Goal: Obtain resource: Obtain resource

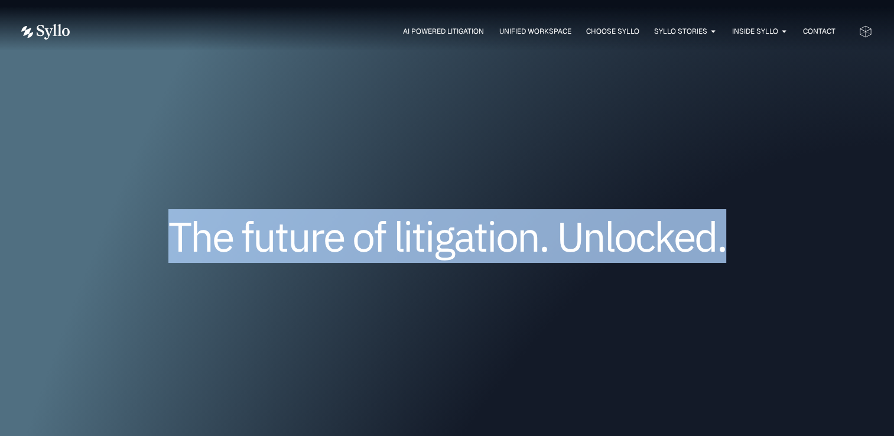
drag, startPoint x: 893, startPoint y: 33, endPoint x: 877, endPoint y: 107, distance: 76.2
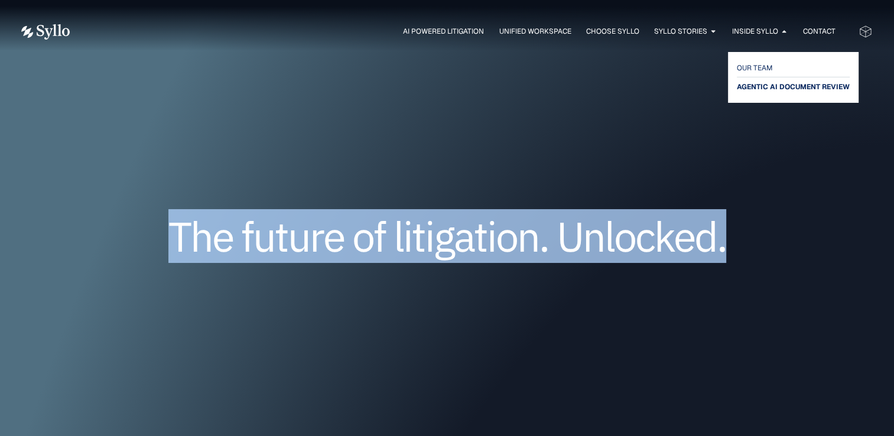
click at [761, 85] on span "AGENTIC AI DOCUMENT REVIEW" at bounding box center [793, 87] width 113 height 14
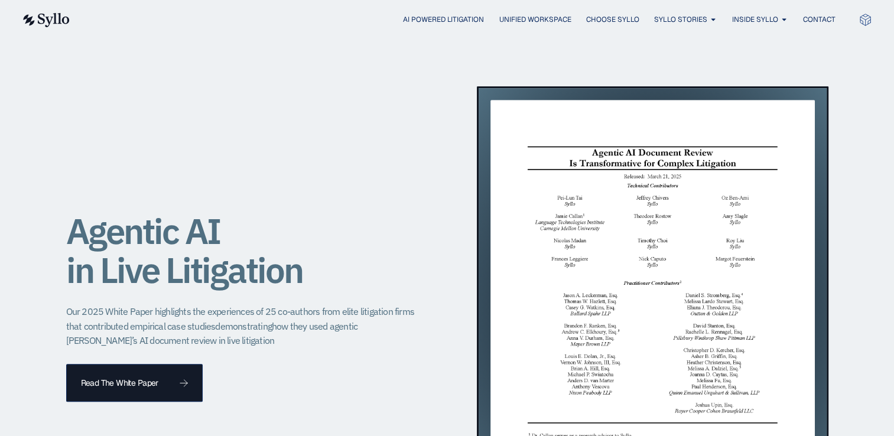
scroll to position [1068, 0]
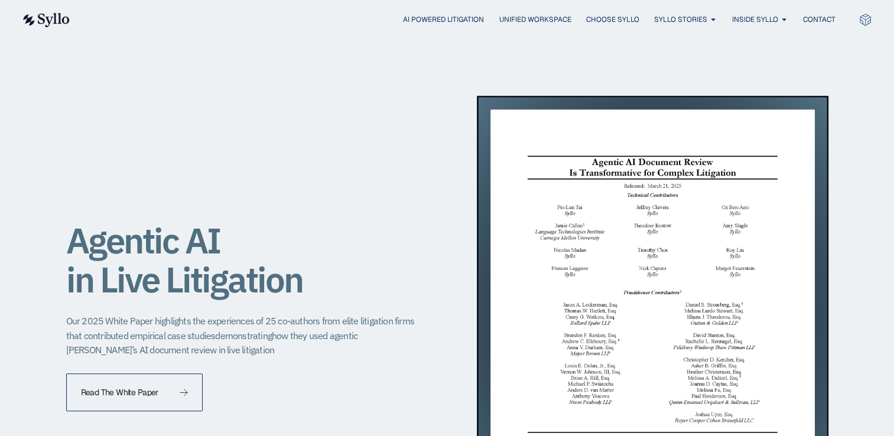
click at [193, 383] on link "Read The White Paper" at bounding box center [134, 392] width 137 height 38
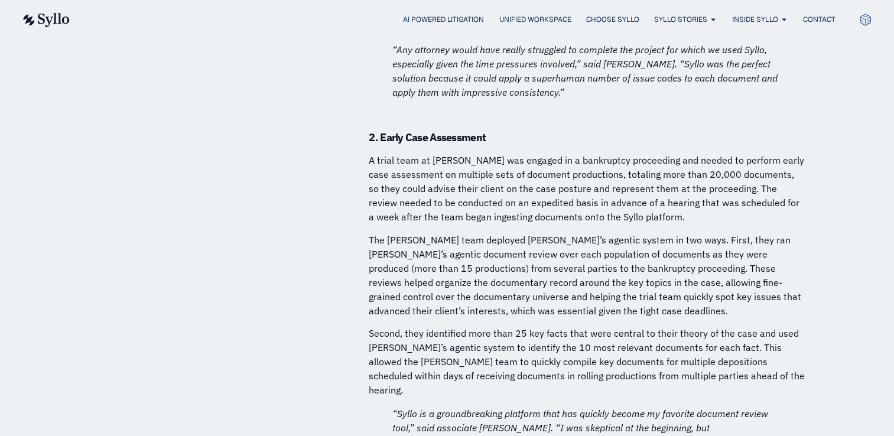
scroll to position [7548, 0]
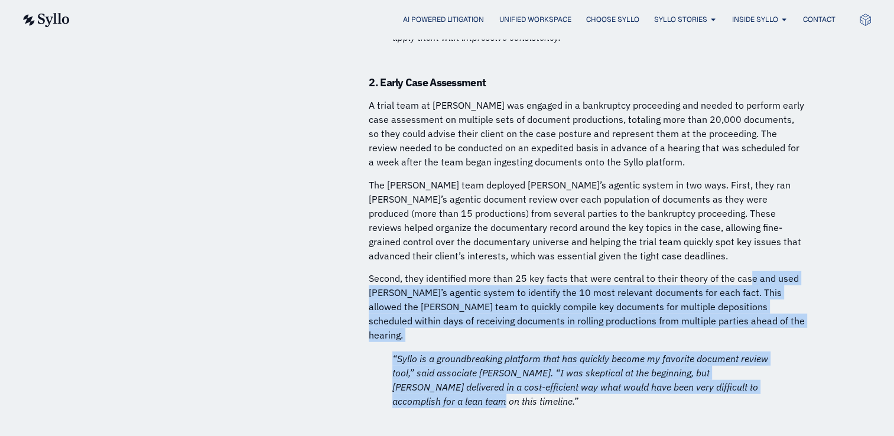
drag, startPoint x: 804, startPoint y: 208, endPoint x: 707, endPoint y: 66, distance: 171.9
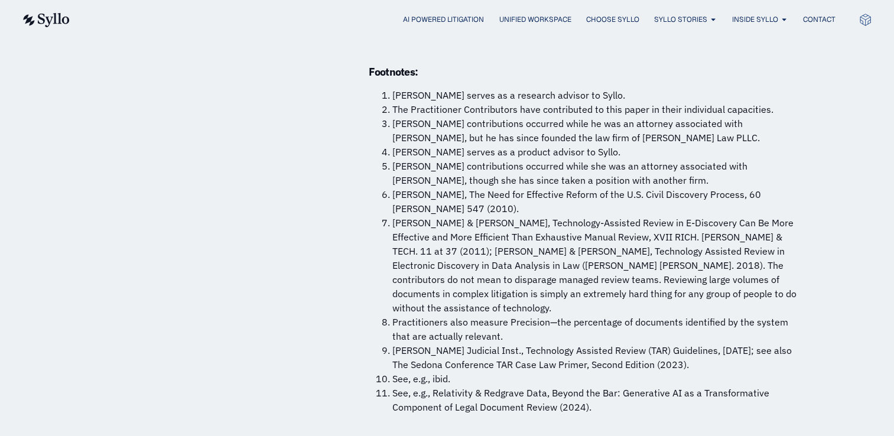
scroll to position [8791, 0]
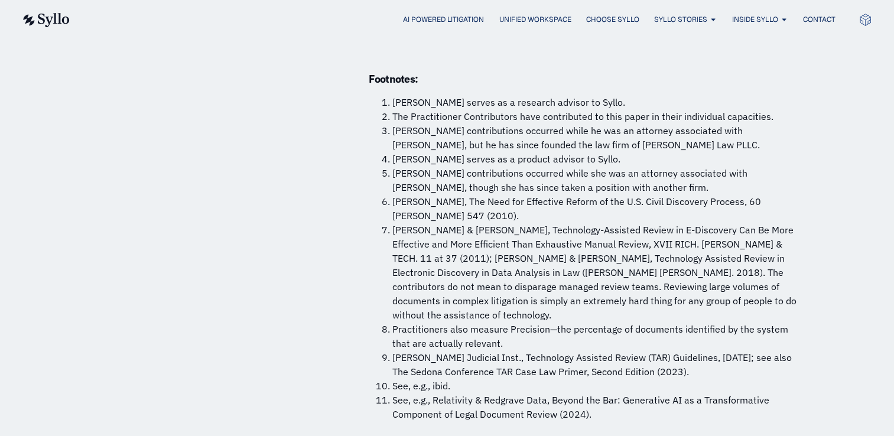
drag, startPoint x: 899, startPoint y: 399, endPoint x: 847, endPoint y: 197, distance: 208.7
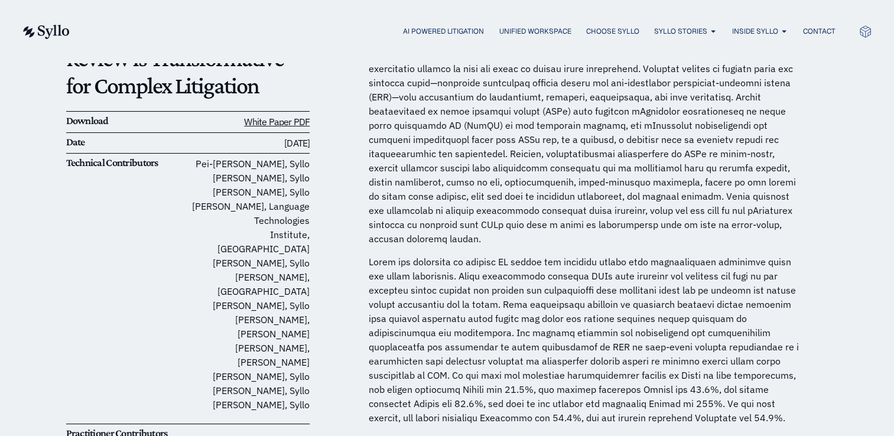
scroll to position [0, 0]
